Goal: Task Accomplishment & Management: Manage account settings

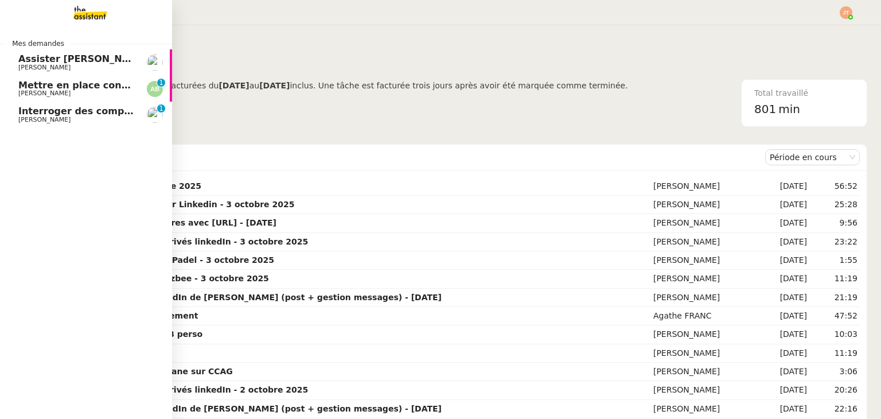
click at [53, 115] on span "Interroger des compagnies de guides de montagne" at bounding box center [150, 111] width 265 height 11
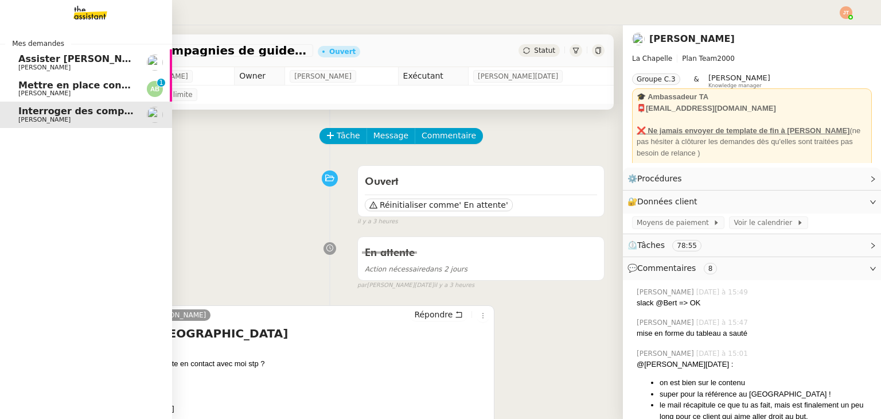
click at [60, 93] on span "[PERSON_NAME]" at bounding box center [44, 92] width 52 height 7
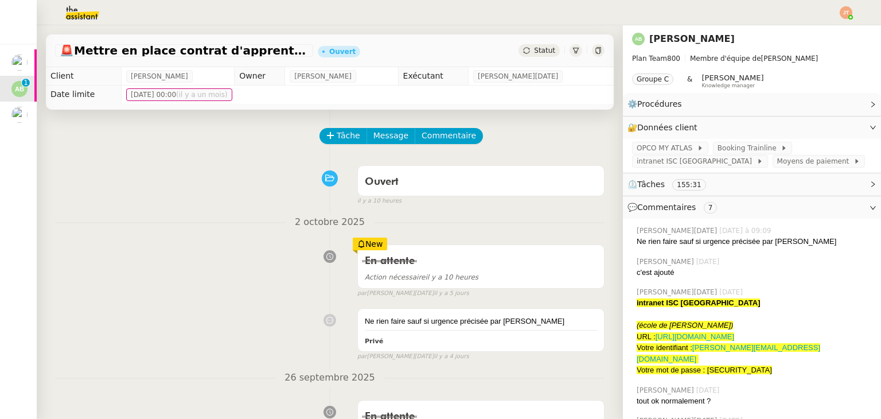
click at [532, 57] on div "Statut" at bounding box center [538, 50] width 41 height 13
click at [526, 56] on div "Statut" at bounding box center [538, 50] width 41 height 13
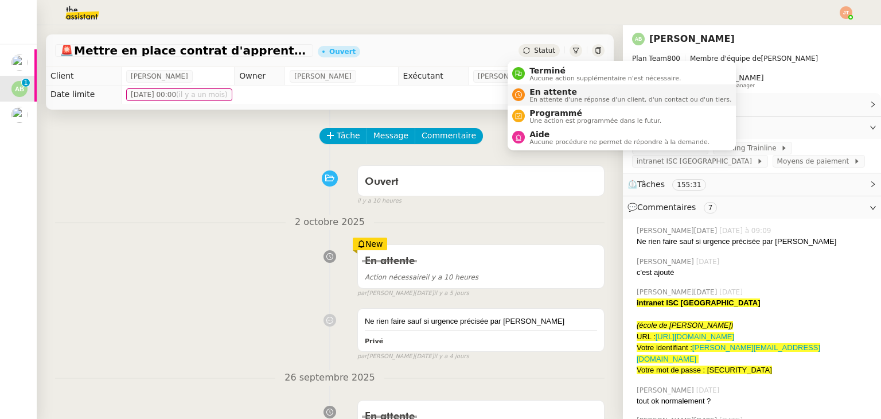
click at [532, 91] on span "En attente" at bounding box center [630, 91] width 202 height 9
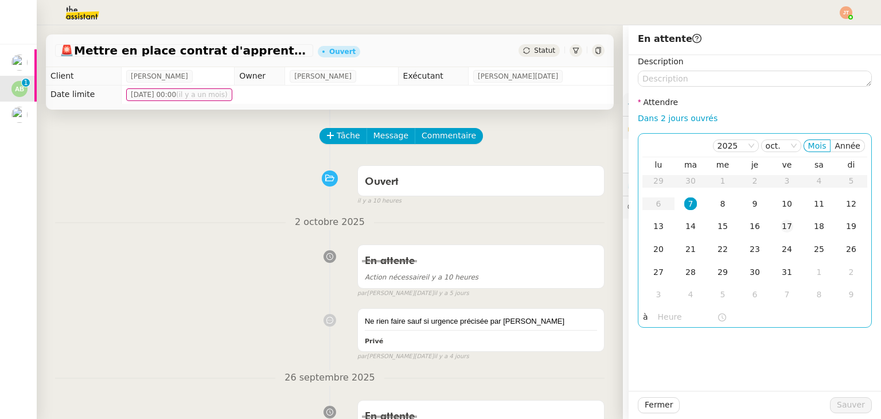
click at [781, 227] on div "17" at bounding box center [787, 226] width 13 height 13
click at [669, 317] on input "text" at bounding box center [687, 316] width 59 height 13
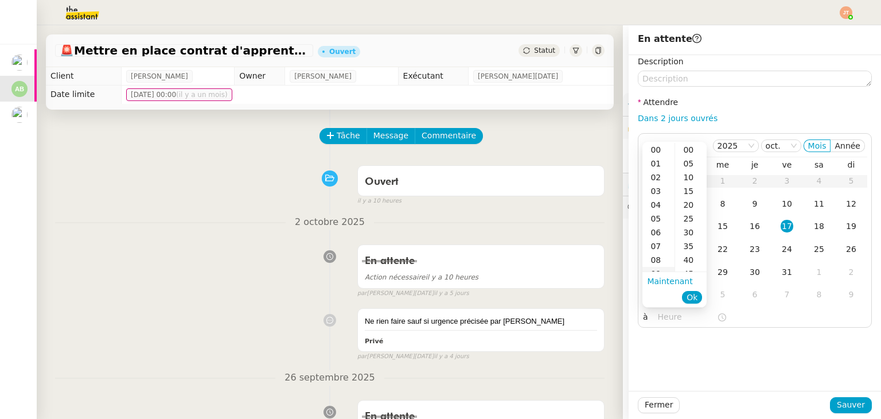
click at [657, 269] on div "09" at bounding box center [658, 274] width 32 height 14
click at [693, 256] on div "40" at bounding box center [691, 260] width 32 height 14
type input "09:40"
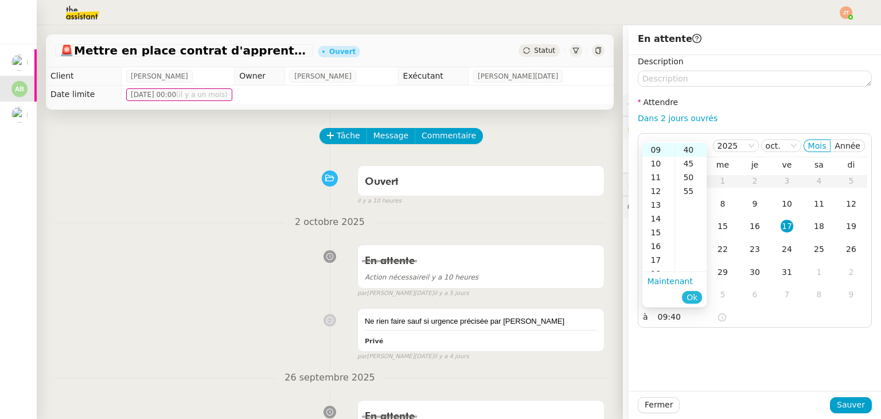
click at [693, 293] on span "Ok" at bounding box center [692, 296] width 11 height 11
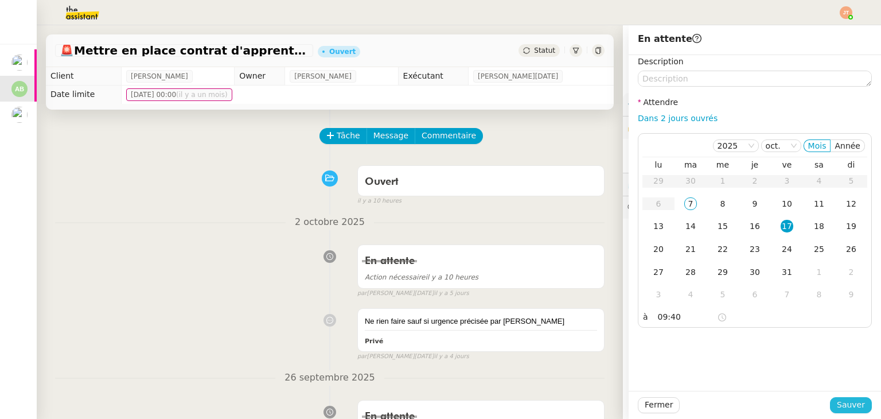
click at [843, 401] on span "Sauver" at bounding box center [851, 404] width 28 height 13
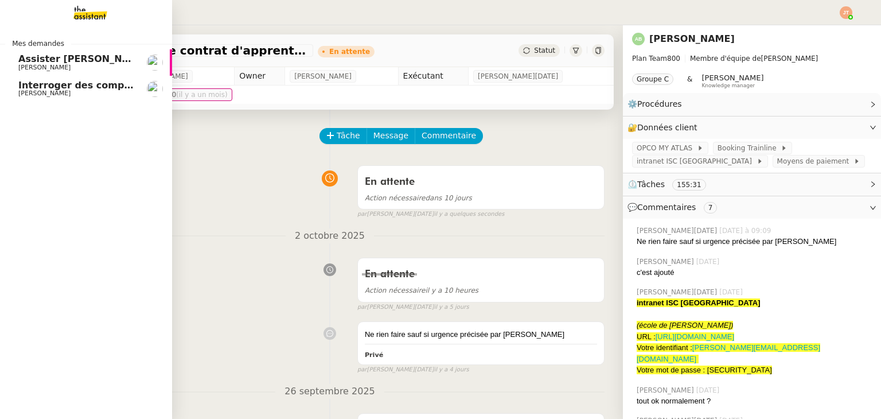
click at [42, 64] on span "[PERSON_NAME]" at bounding box center [44, 67] width 52 height 7
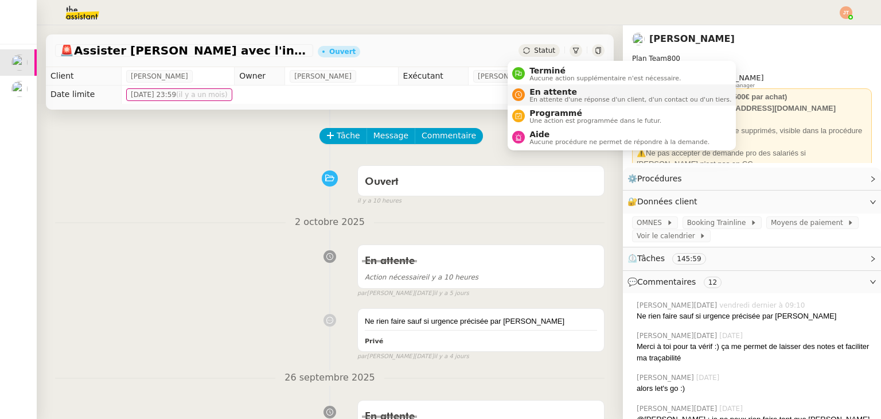
click at [536, 92] on span "En attente" at bounding box center [630, 91] width 202 height 9
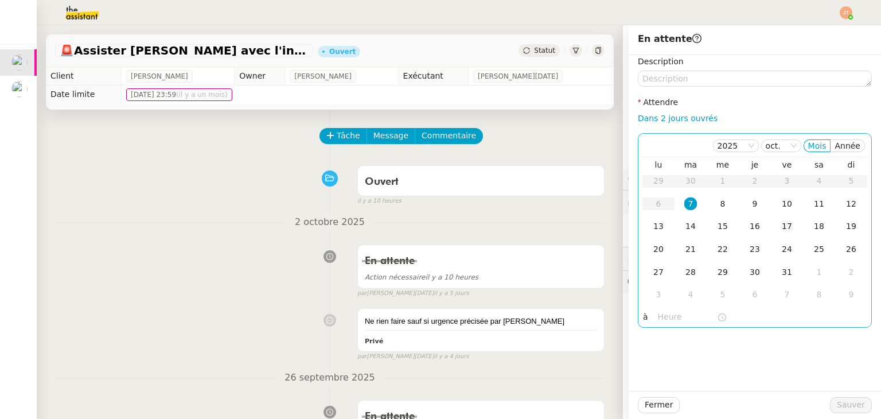
click at [781, 225] on div "17" at bounding box center [787, 226] width 13 height 13
click at [658, 317] on input "text" at bounding box center [687, 316] width 59 height 13
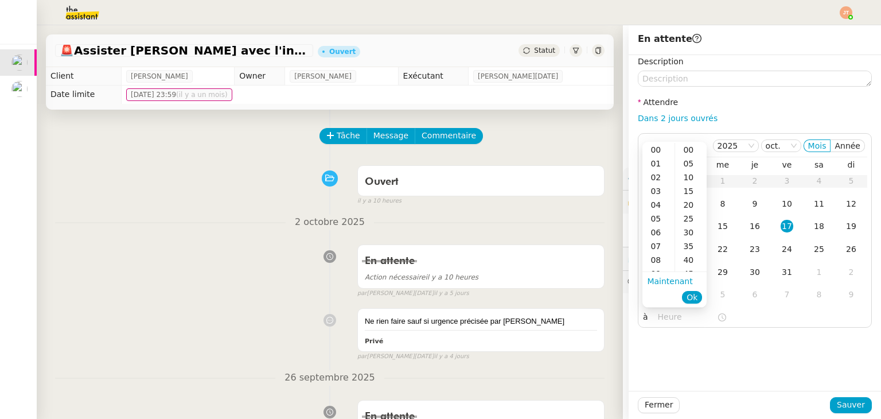
click at [656, 271] on div "09" at bounding box center [658, 274] width 32 height 14
click at [656, 147] on div "09" at bounding box center [658, 150] width 32 height 14
click at [689, 255] on div "40" at bounding box center [691, 260] width 32 height 14
type input "09:40"
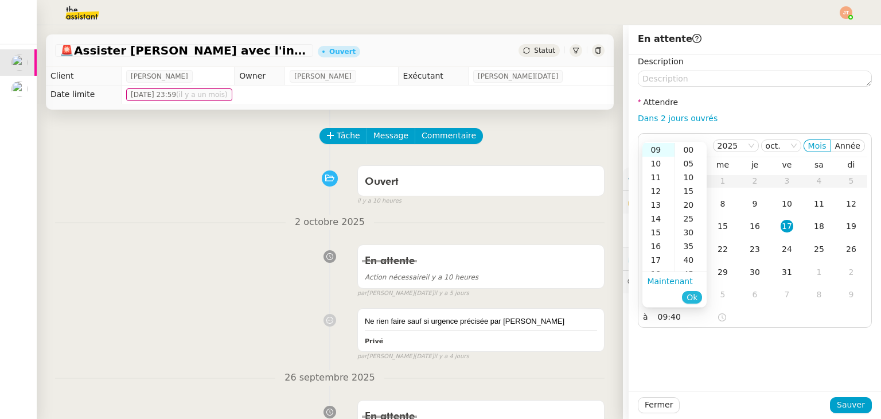
scroll to position [110, 0]
click at [693, 301] on span "Ok" at bounding box center [692, 296] width 11 height 11
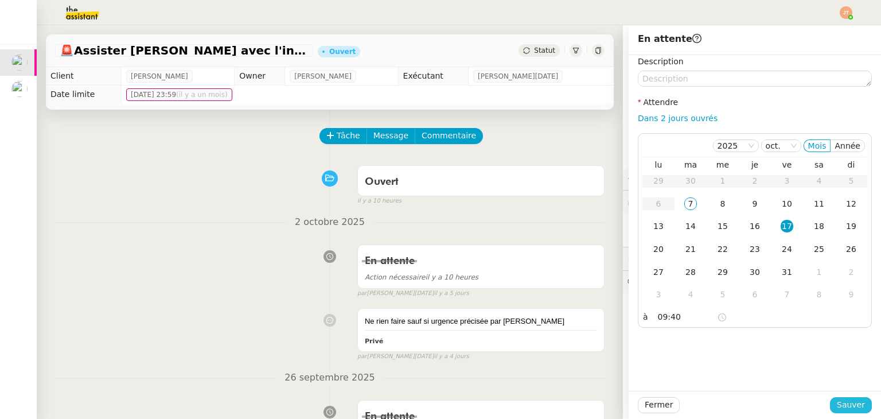
click at [837, 405] on span "Sauver" at bounding box center [851, 404] width 28 height 13
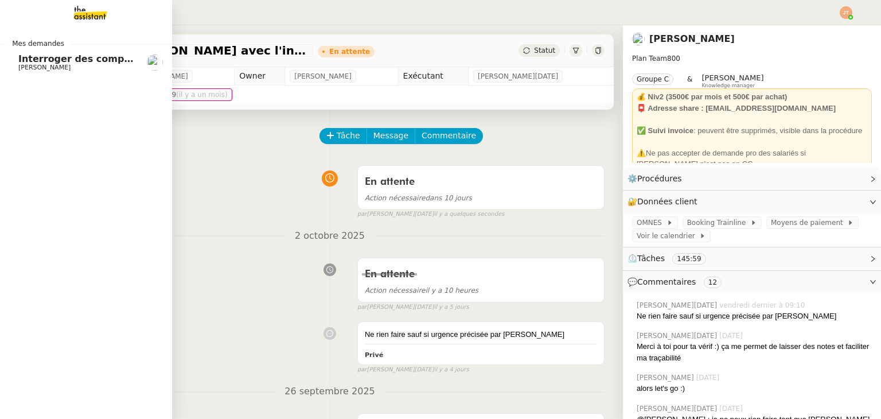
click at [45, 48] on span "Mes demandes" at bounding box center [38, 43] width 66 height 11
click at [45, 60] on span "Interroger des compagnies de guides de montagne" at bounding box center [150, 58] width 265 height 11
